Goal: Task Accomplishment & Management: Use online tool/utility

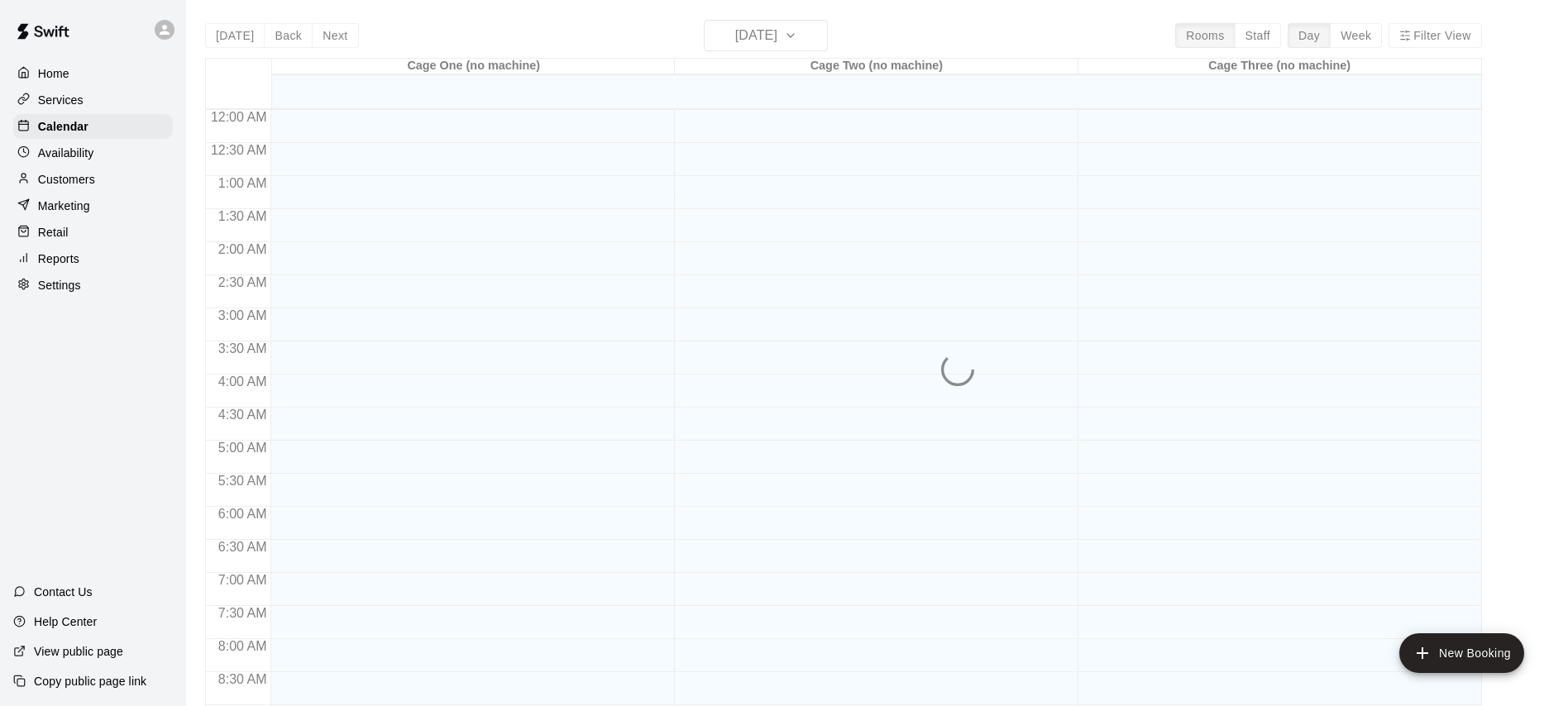
scroll to position [922, 0]
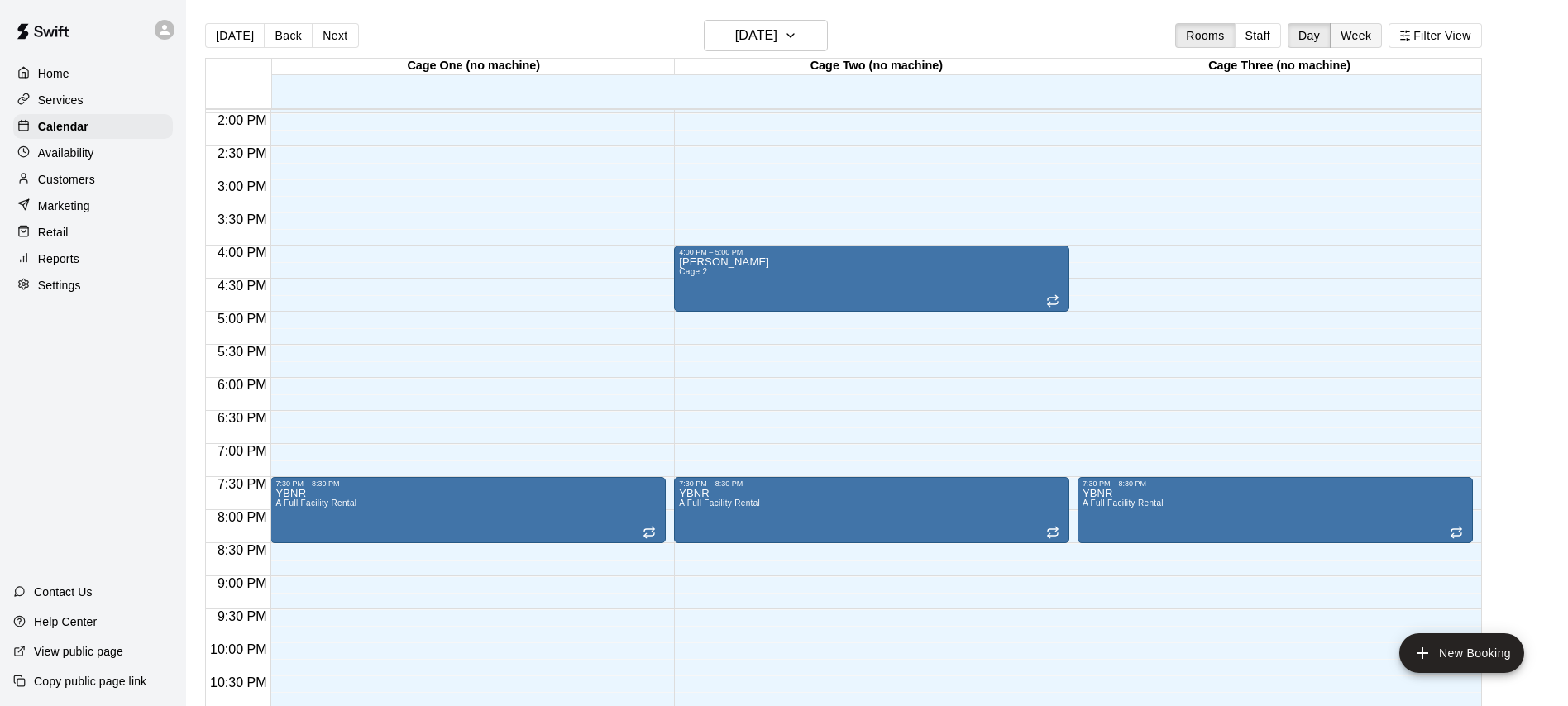
click at [1369, 37] on button "Week" at bounding box center [1356, 36] width 52 height 25
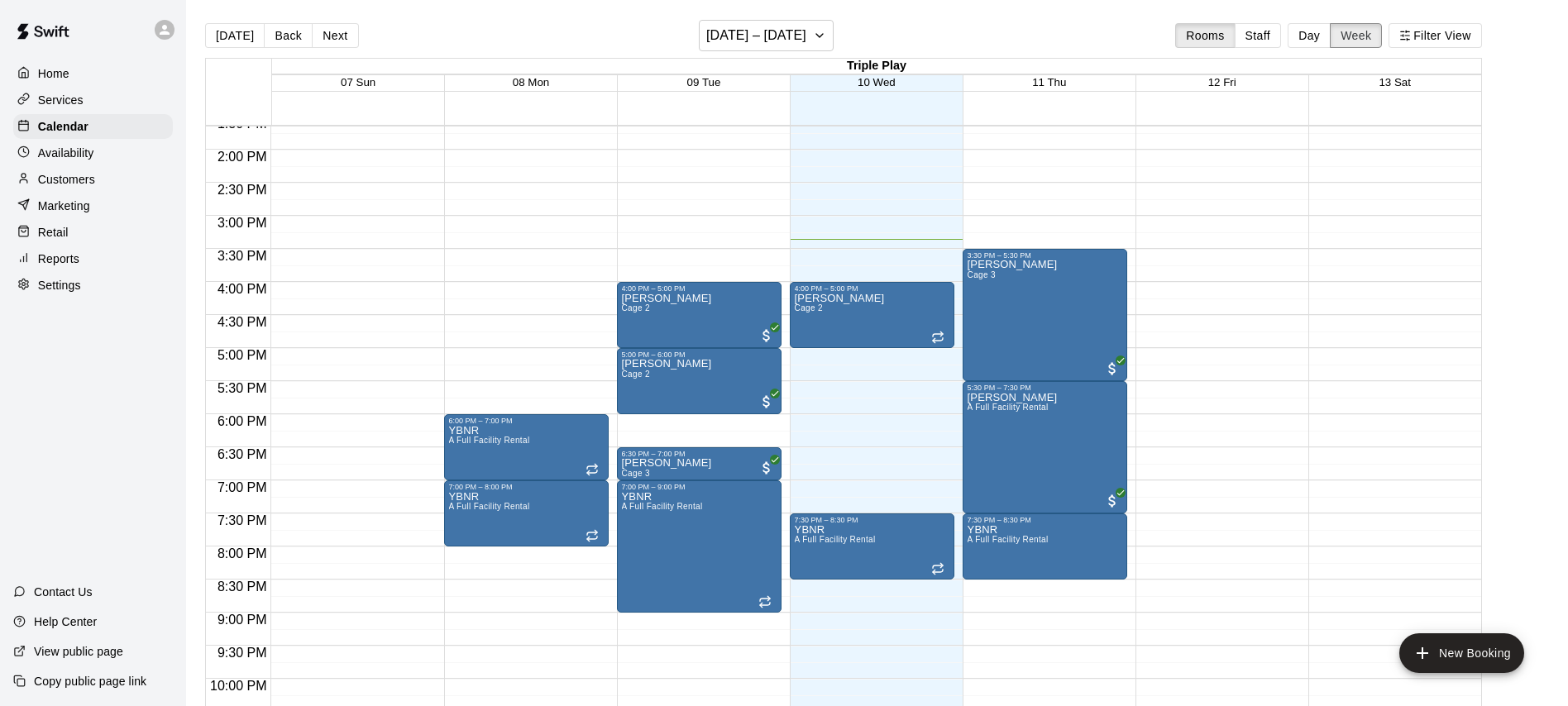
scroll to position [989, 0]
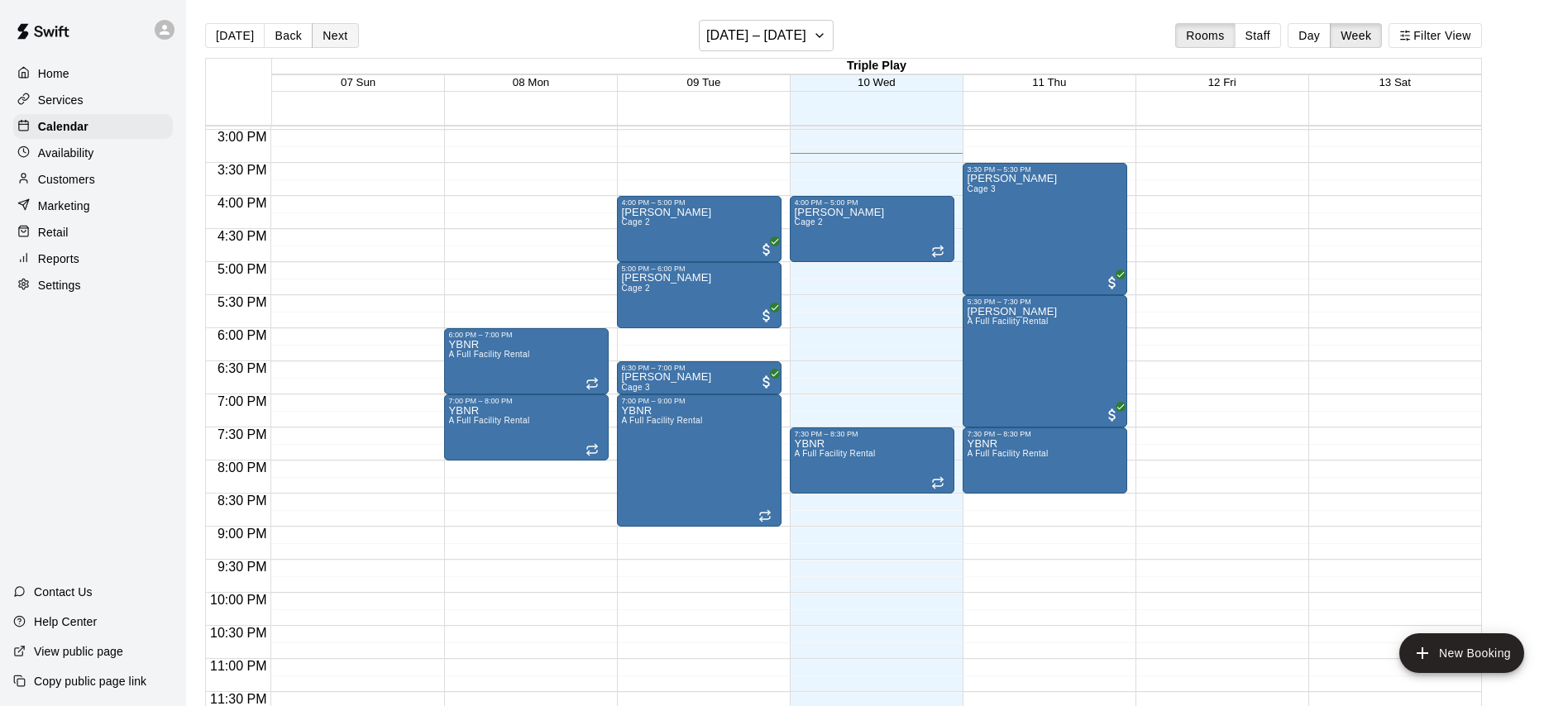
click at [337, 33] on button "Next" at bounding box center [335, 36] width 46 height 25
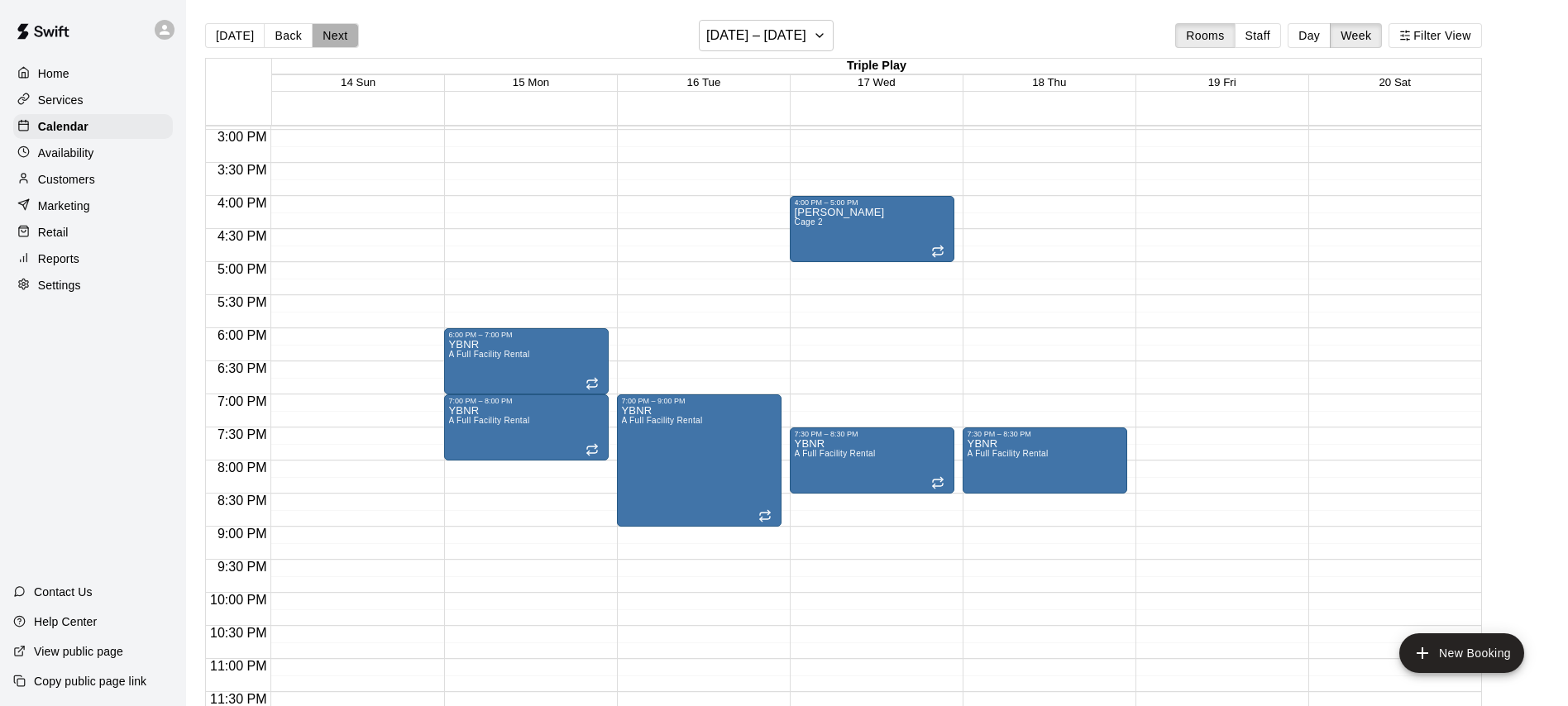
click at [336, 33] on button "Next" at bounding box center [335, 36] width 46 height 25
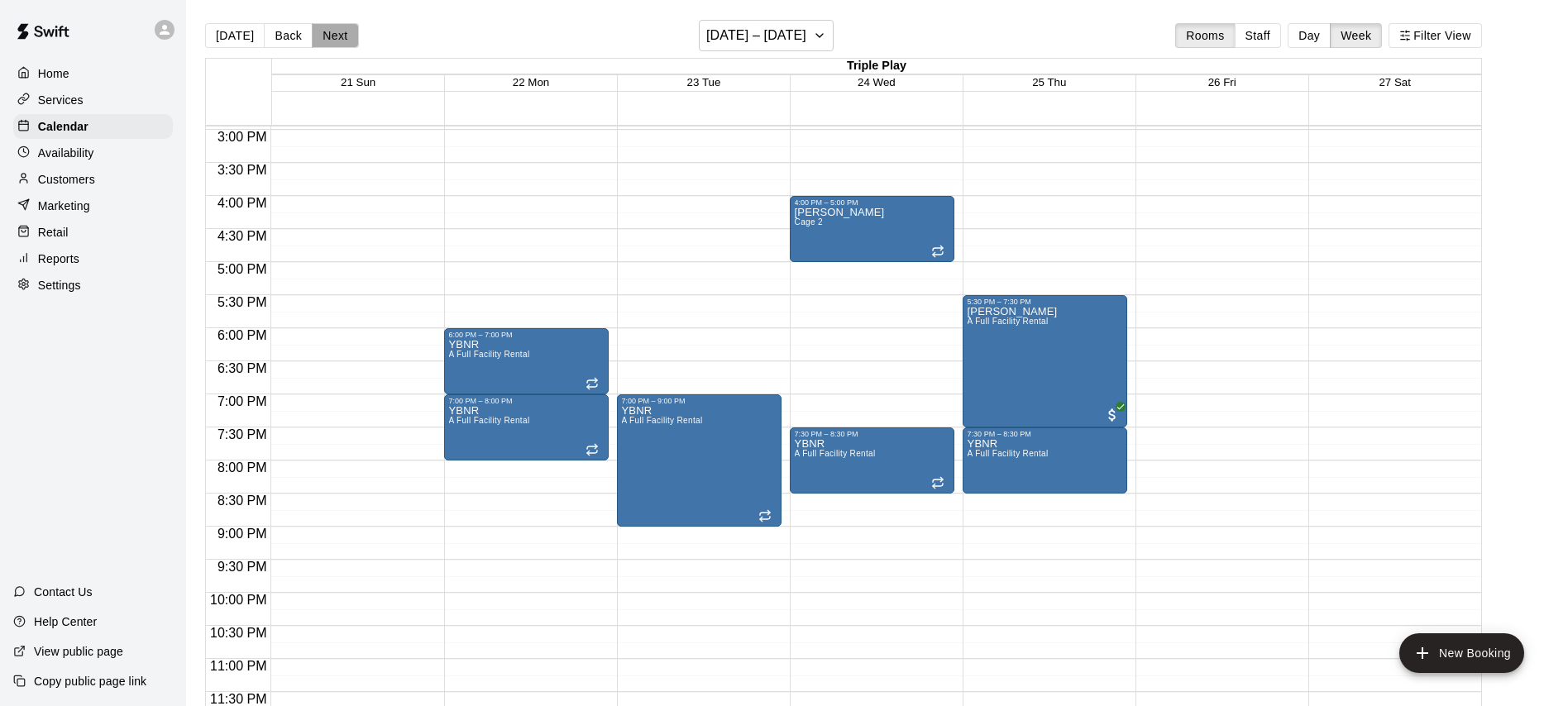
click at [313, 35] on button "Next" at bounding box center [335, 36] width 46 height 25
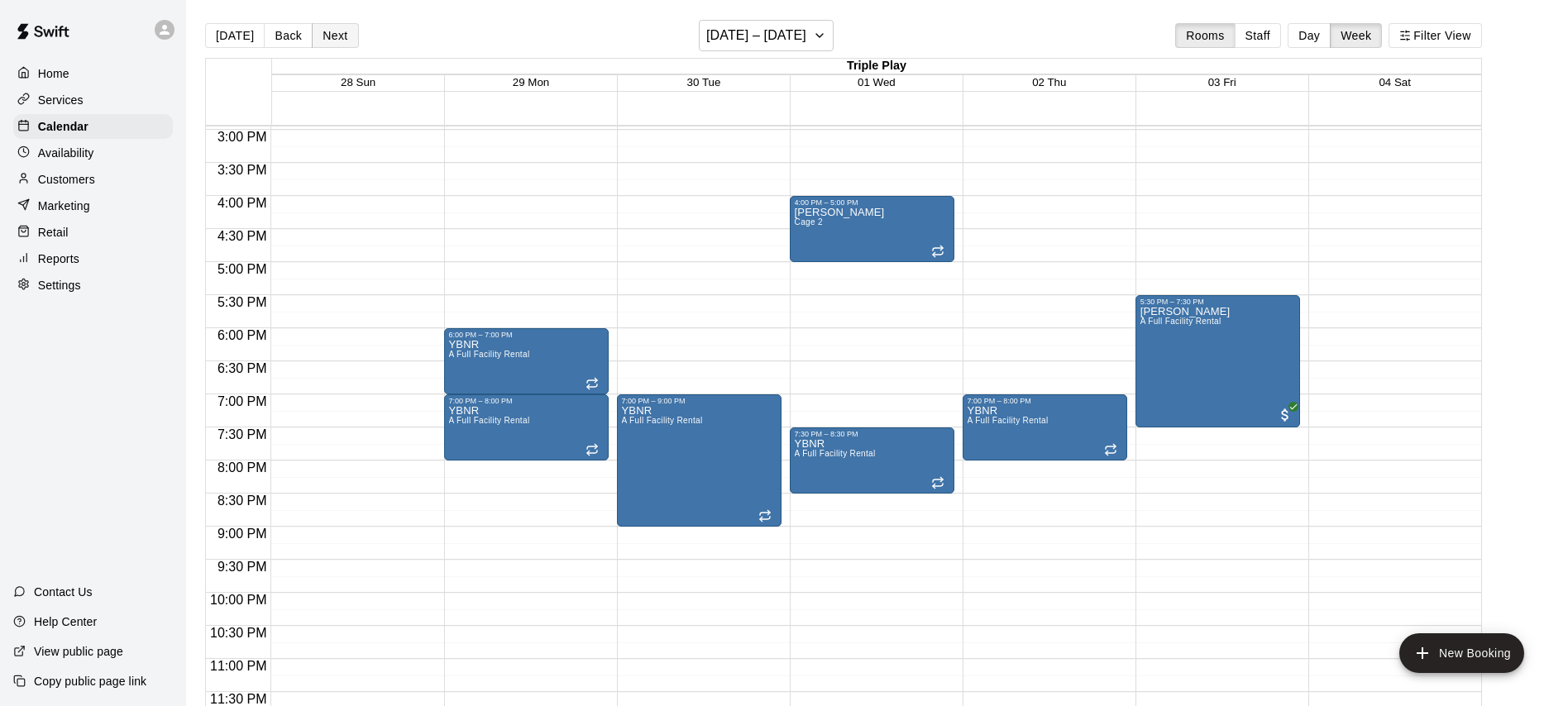
click at [317, 35] on button "Next" at bounding box center [335, 36] width 46 height 25
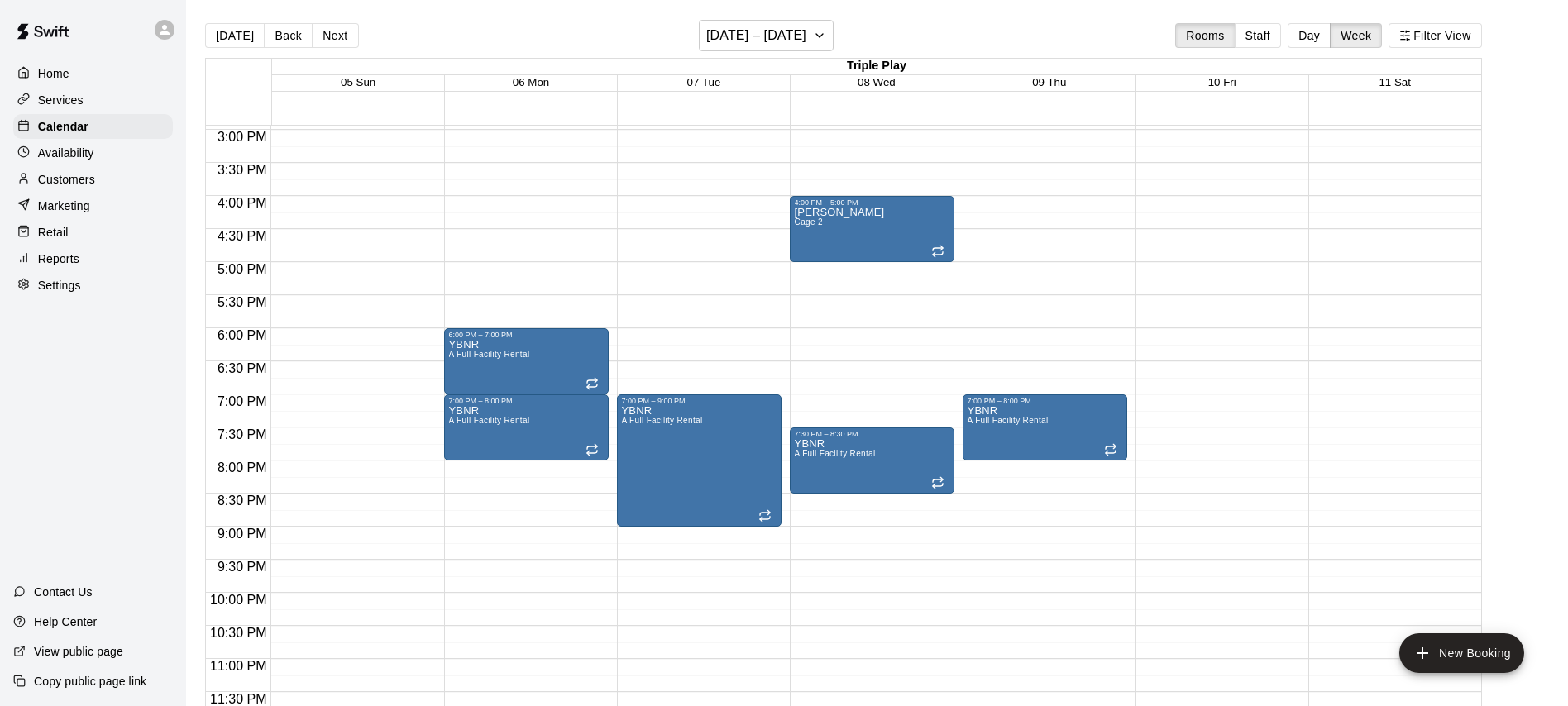
click at [317, 35] on button "Next" at bounding box center [335, 36] width 46 height 25
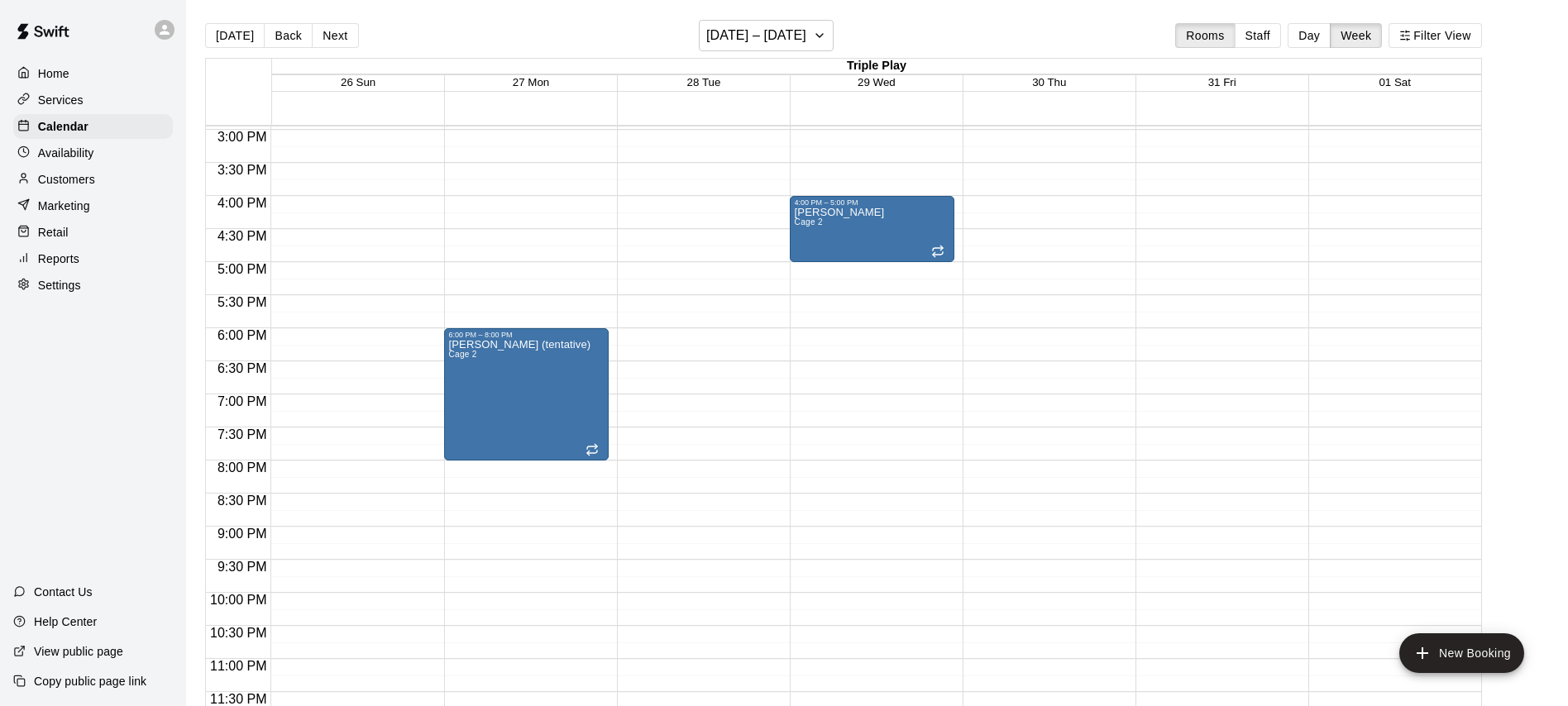
click at [317, 35] on button "Next" at bounding box center [335, 36] width 46 height 25
click at [275, 37] on button "Back" at bounding box center [288, 36] width 49 height 25
click at [294, 39] on button "Back" at bounding box center [288, 36] width 49 height 25
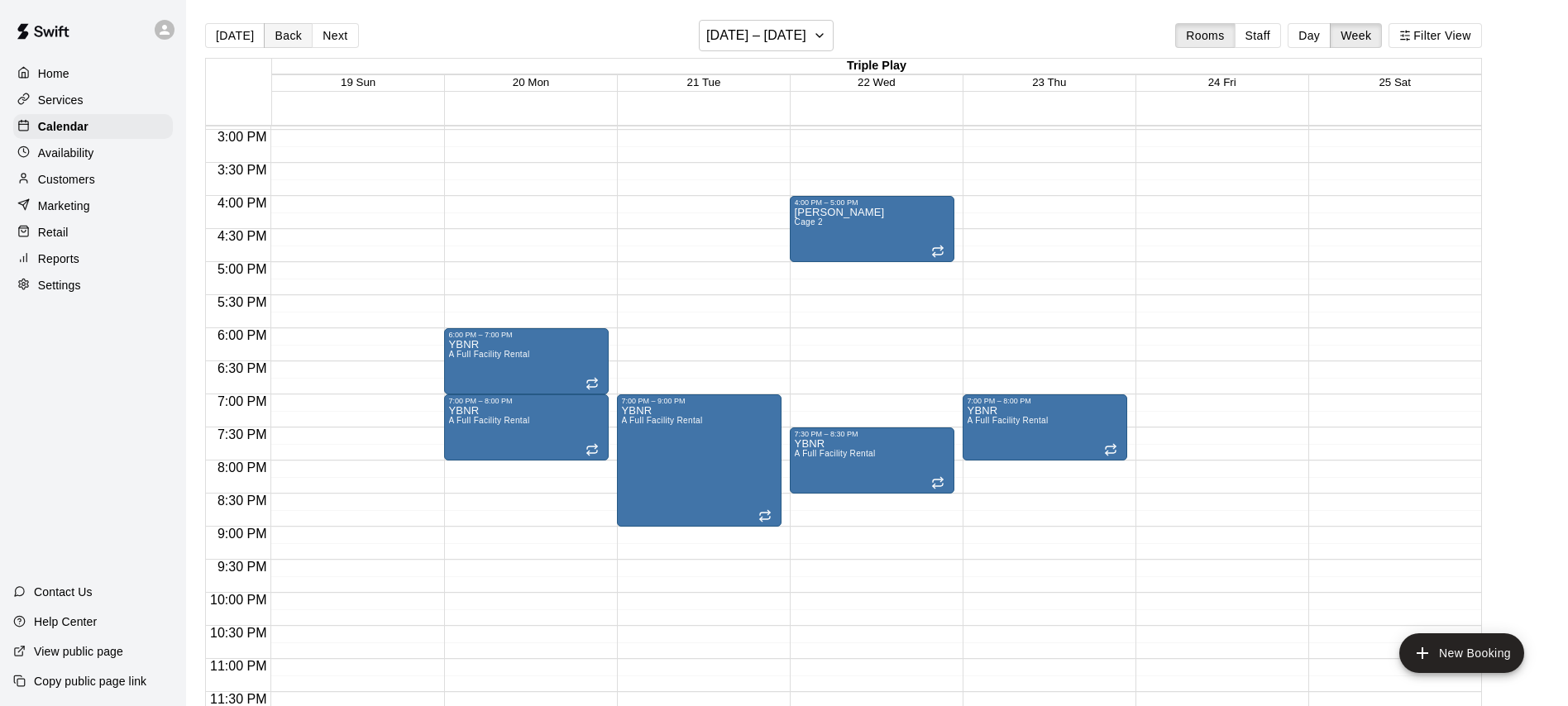
click at [294, 39] on button "Back" at bounding box center [288, 36] width 49 height 25
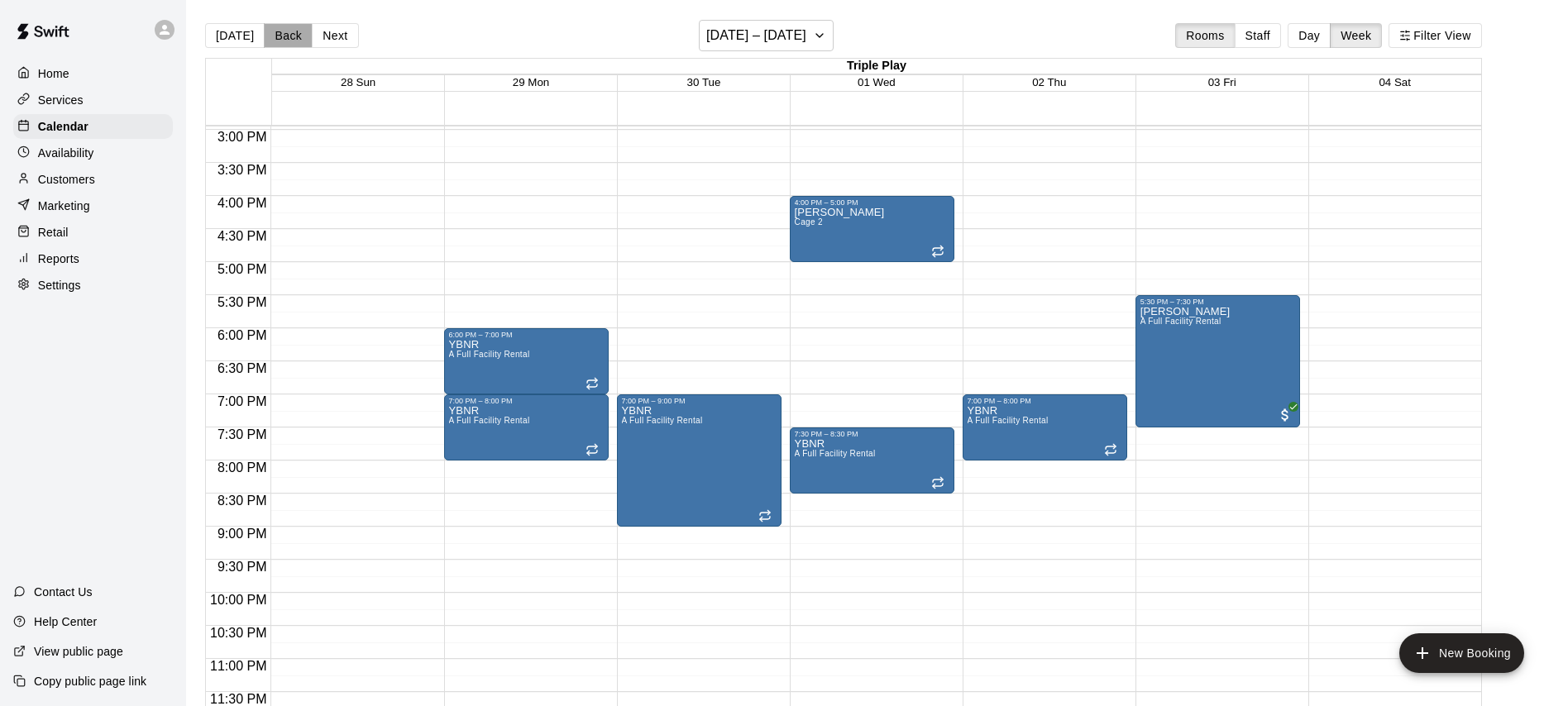
click at [294, 39] on button "Back" at bounding box center [288, 36] width 49 height 25
